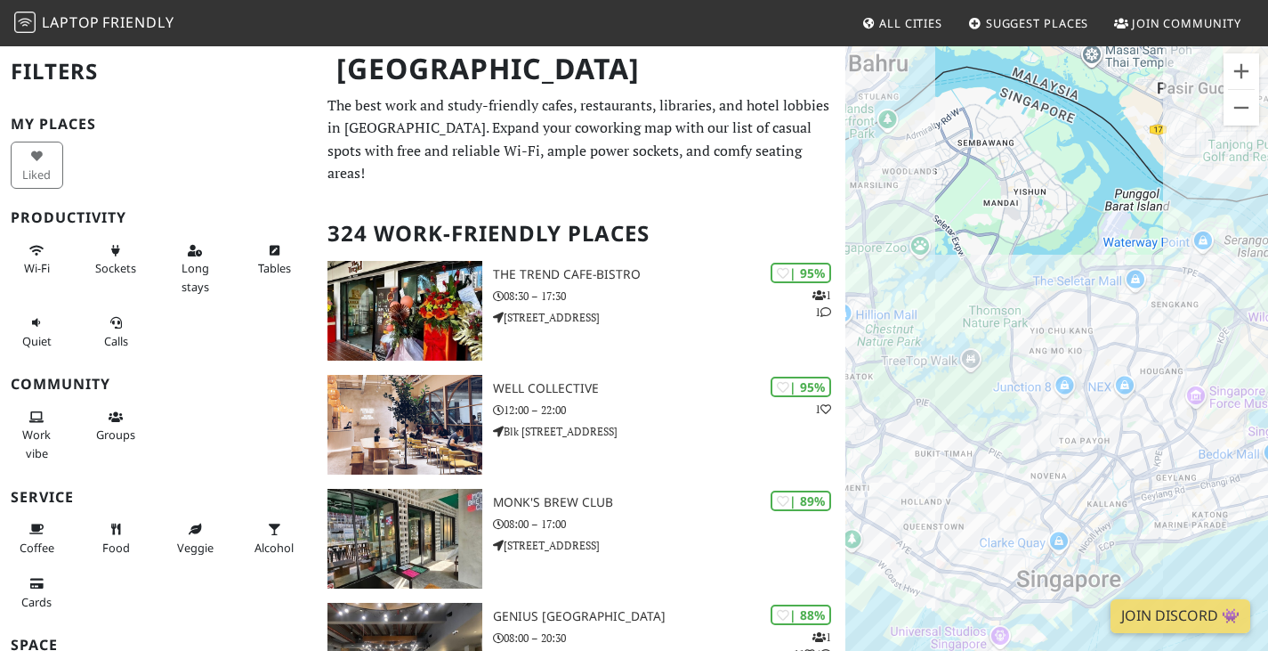
drag, startPoint x: 100, startPoint y: 169, endPoint x: 130, endPoint y: 165, distance: 30.6
click at [100, 169] on div "Liked" at bounding box center [158, 165] width 317 height 54
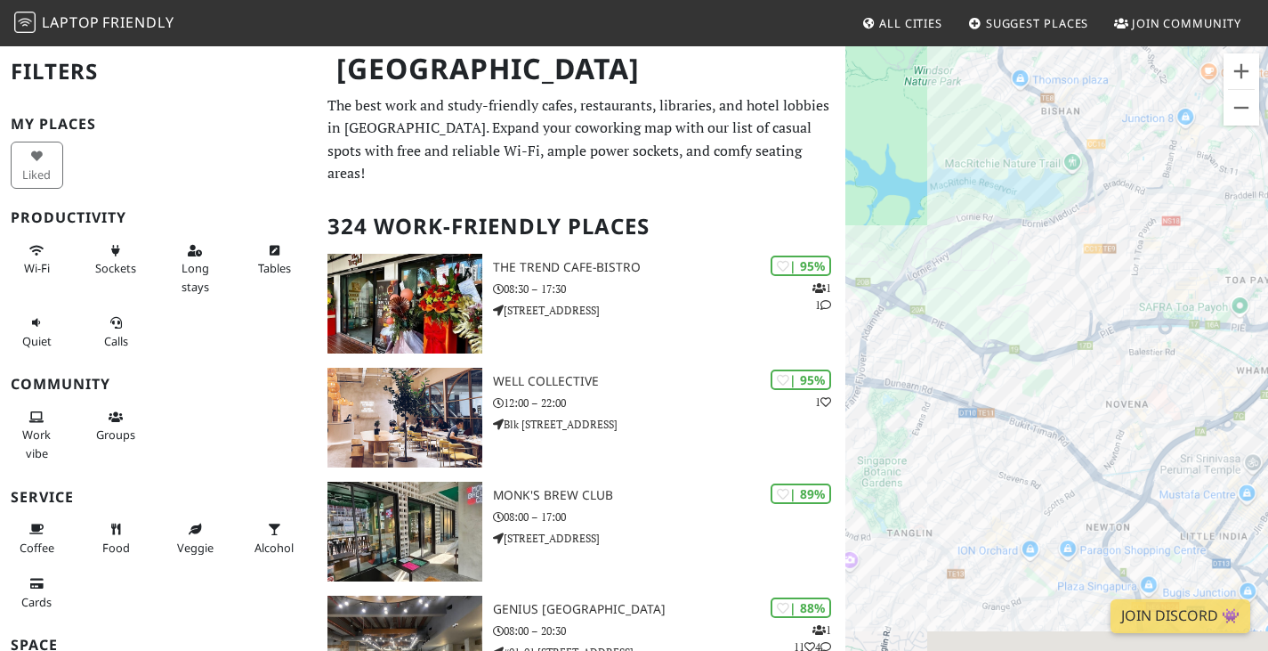
drag, startPoint x: 1021, startPoint y: 421, endPoint x: 922, endPoint y: 139, distance: 299.0
click at [922, 139] on div "To navigate, press the arrow keys." at bounding box center [1057, 370] width 423 height 651
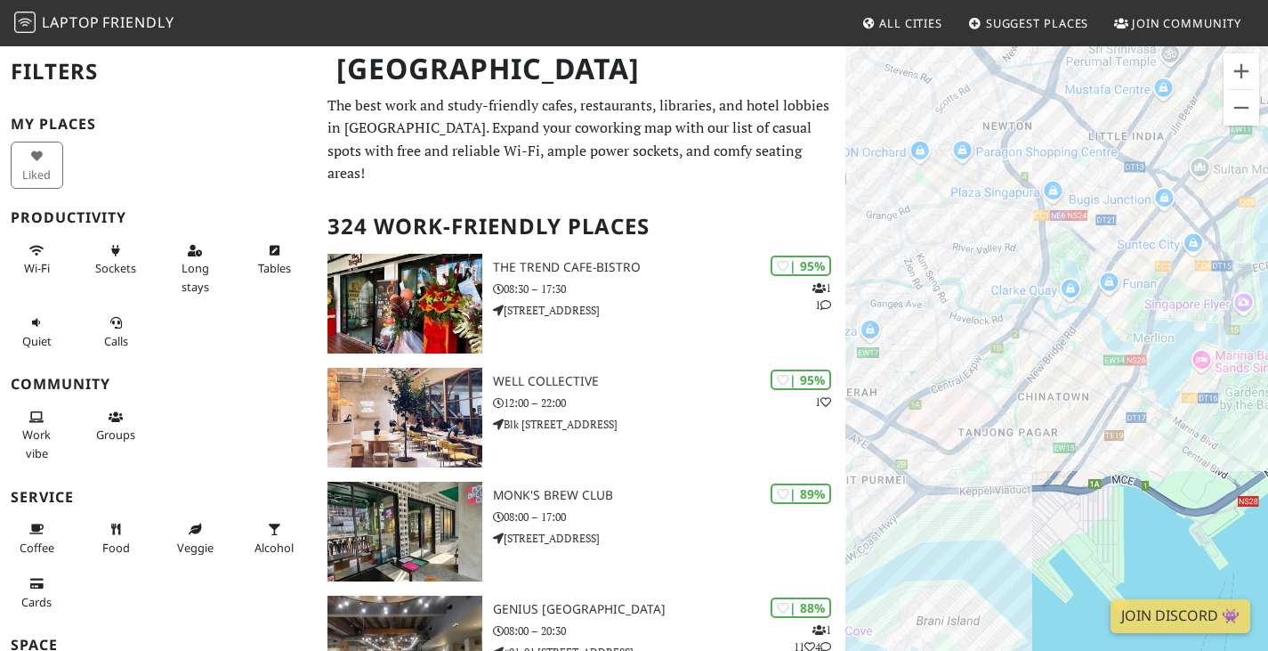
drag, startPoint x: 1084, startPoint y: 476, endPoint x: 1057, endPoint y: 228, distance: 249.8
click at [1057, 225] on div "To navigate, press the arrow keys." at bounding box center [1057, 370] width 423 height 651
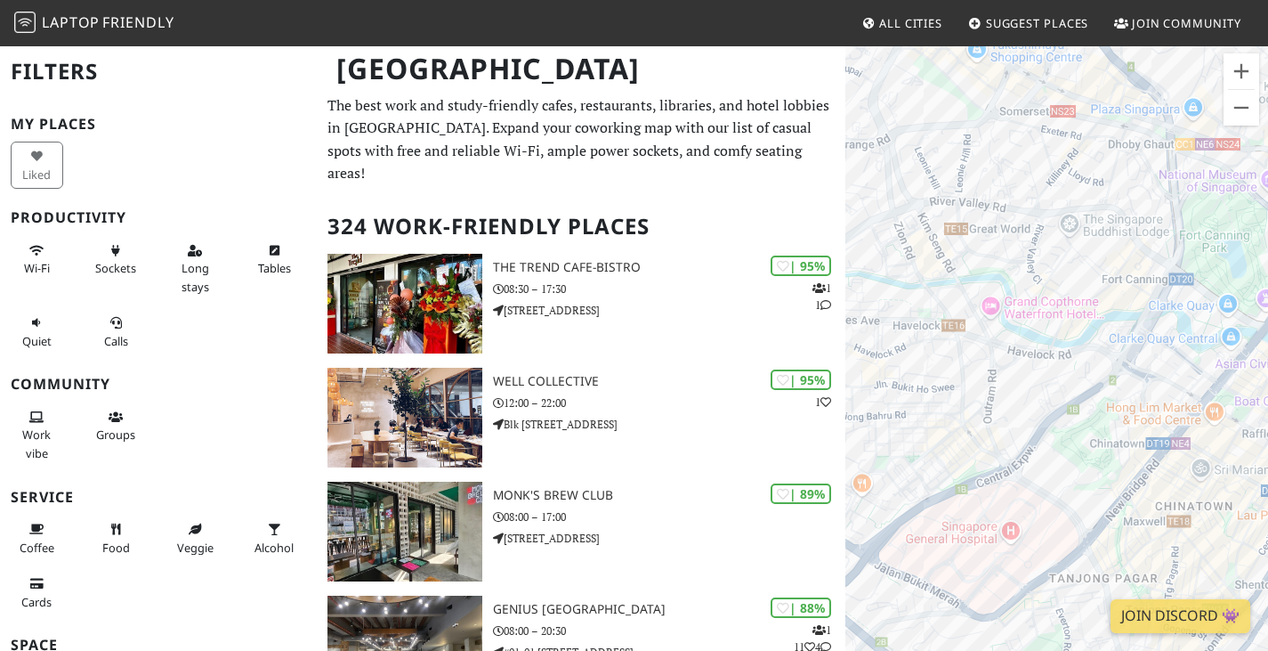
drag, startPoint x: 1001, startPoint y: 304, endPoint x: 1109, endPoint y: 449, distance: 180.0
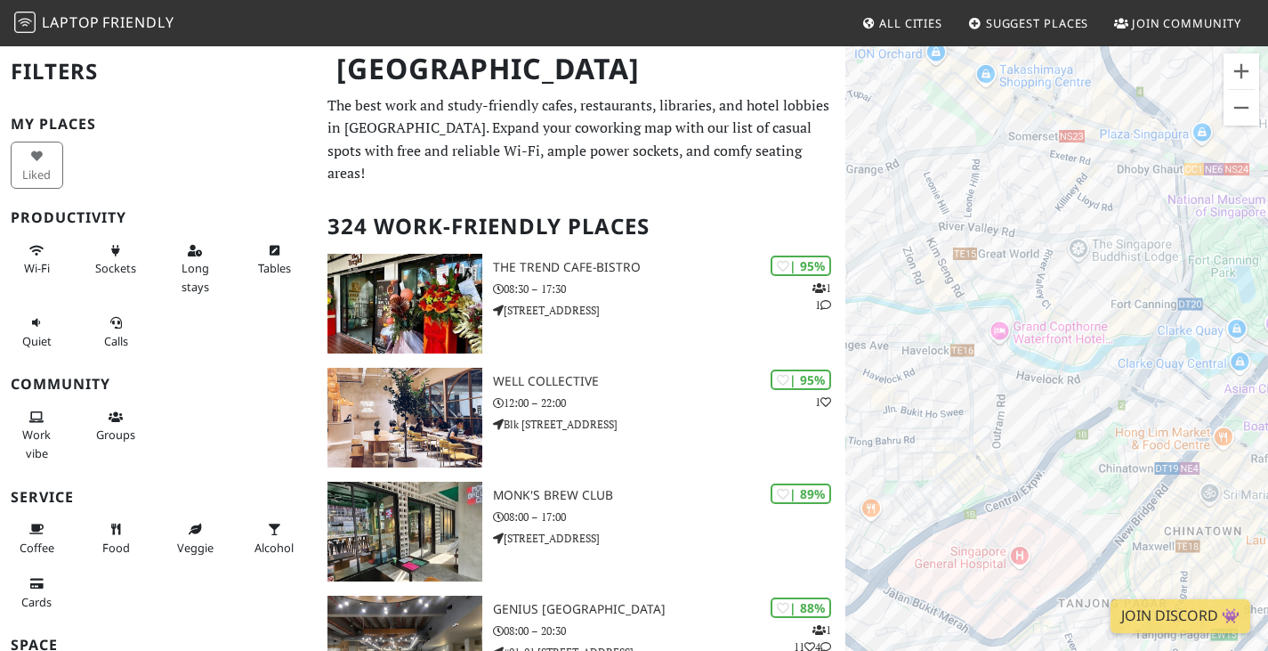
click at [1109, 449] on div "To navigate, press the arrow keys." at bounding box center [1057, 370] width 423 height 651
drag, startPoint x: 1146, startPoint y: 402, endPoint x: 949, endPoint y: 336, distance: 207.5
click at [947, 333] on div "To navigate, press the arrow keys." at bounding box center [1057, 370] width 423 height 651
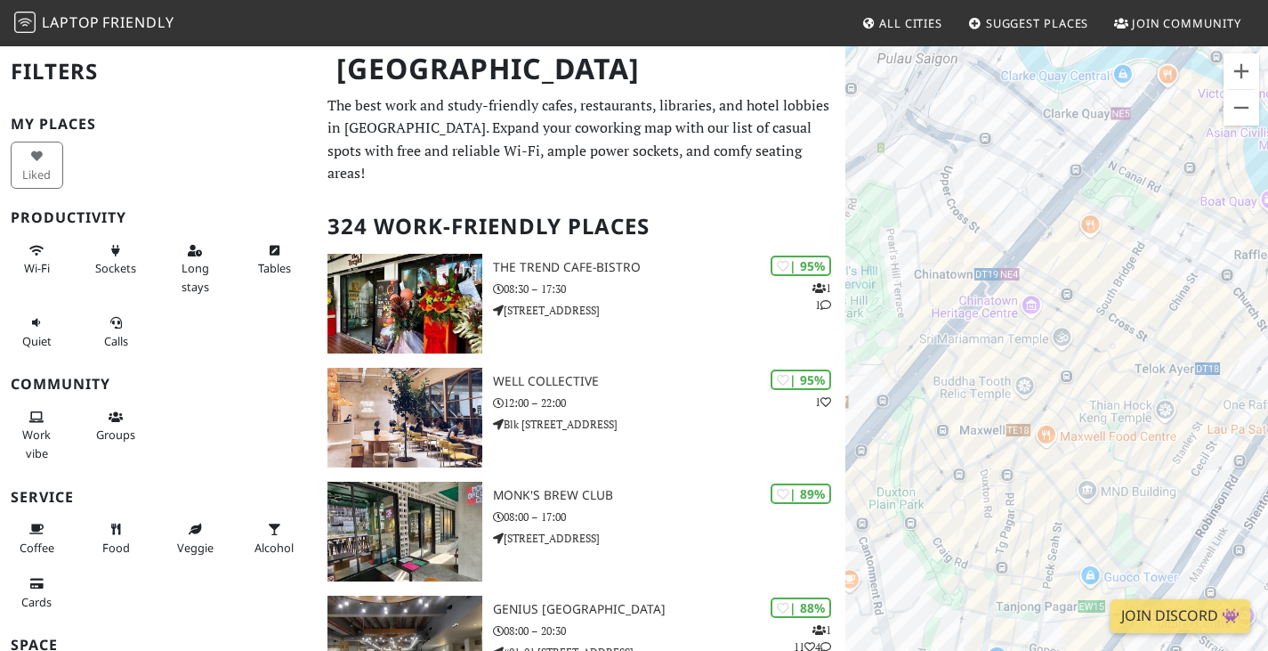
drag, startPoint x: 1012, startPoint y: 431, endPoint x: 1118, endPoint y: 366, distance: 124.3
click at [1118, 366] on div "To navigate, press the arrow keys." at bounding box center [1057, 370] width 423 height 651
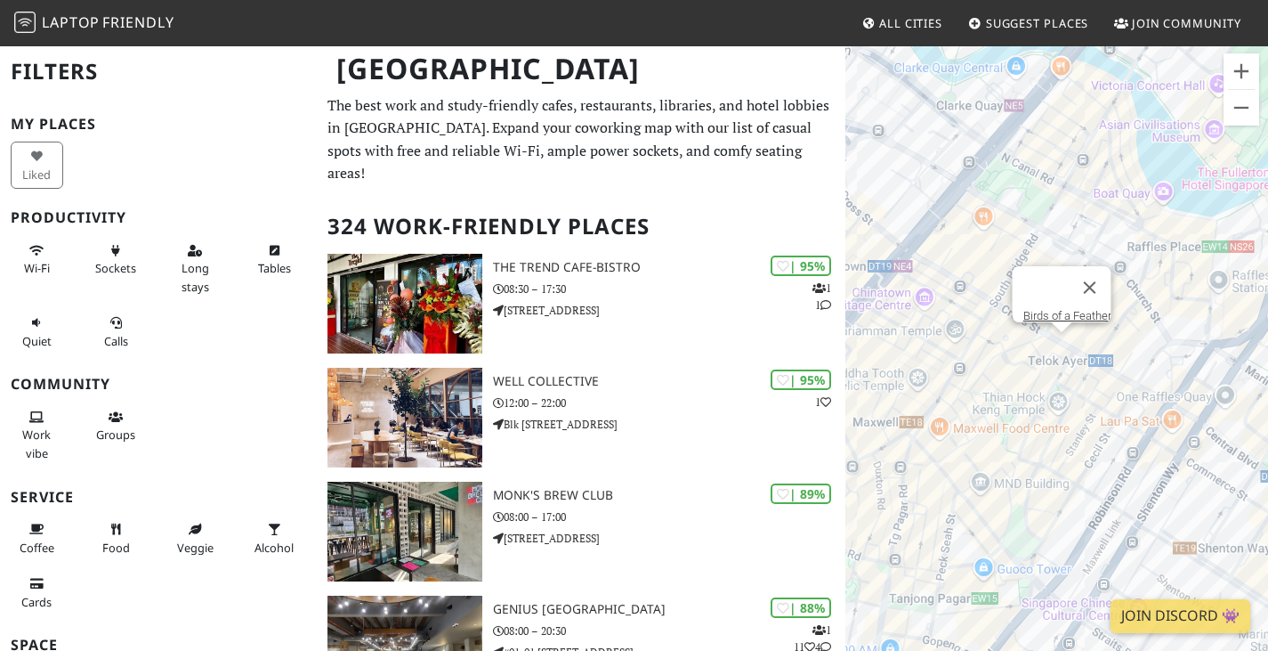
click at [1057, 344] on div "To navigate, press the arrow keys. Birds of a Feather" at bounding box center [1057, 370] width 423 height 651
click at [1048, 311] on link "Birds of a Feather" at bounding box center [1067, 315] width 88 height 13
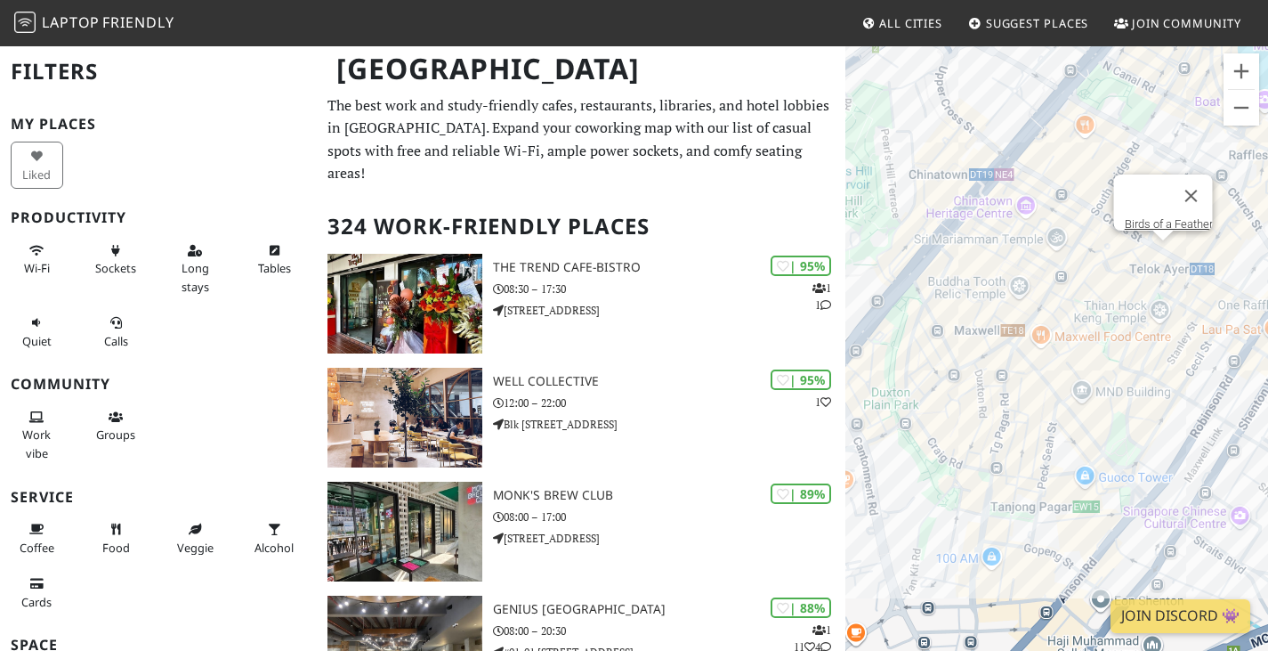
drag, startPoint x: 1039, startPoint y: 382, endPoint x: 1177, endPoint y: 283, distance: 169.7
click at [1177, 283] on div "To navigate, press the arrow keys. Birds of a Feather" at bounding box center [1057, 370] width 423 height 651
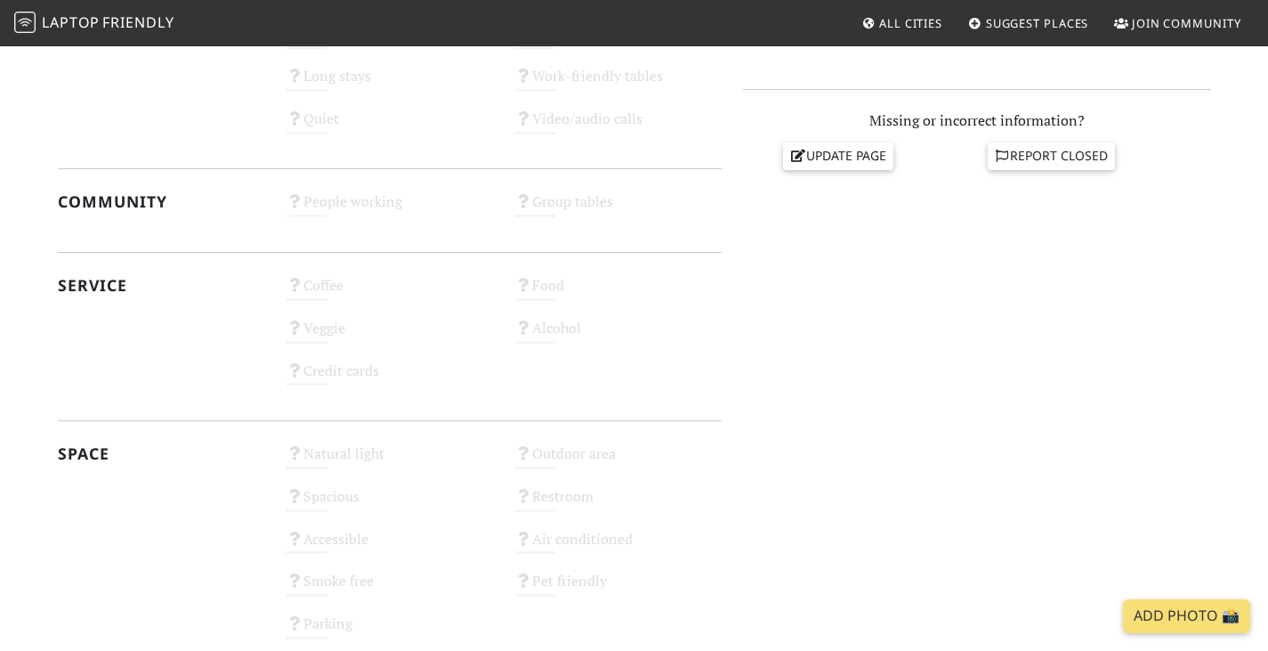
scroll to position [1044, 0]
